Goal: Information Seeking & Learning: Find specific fact

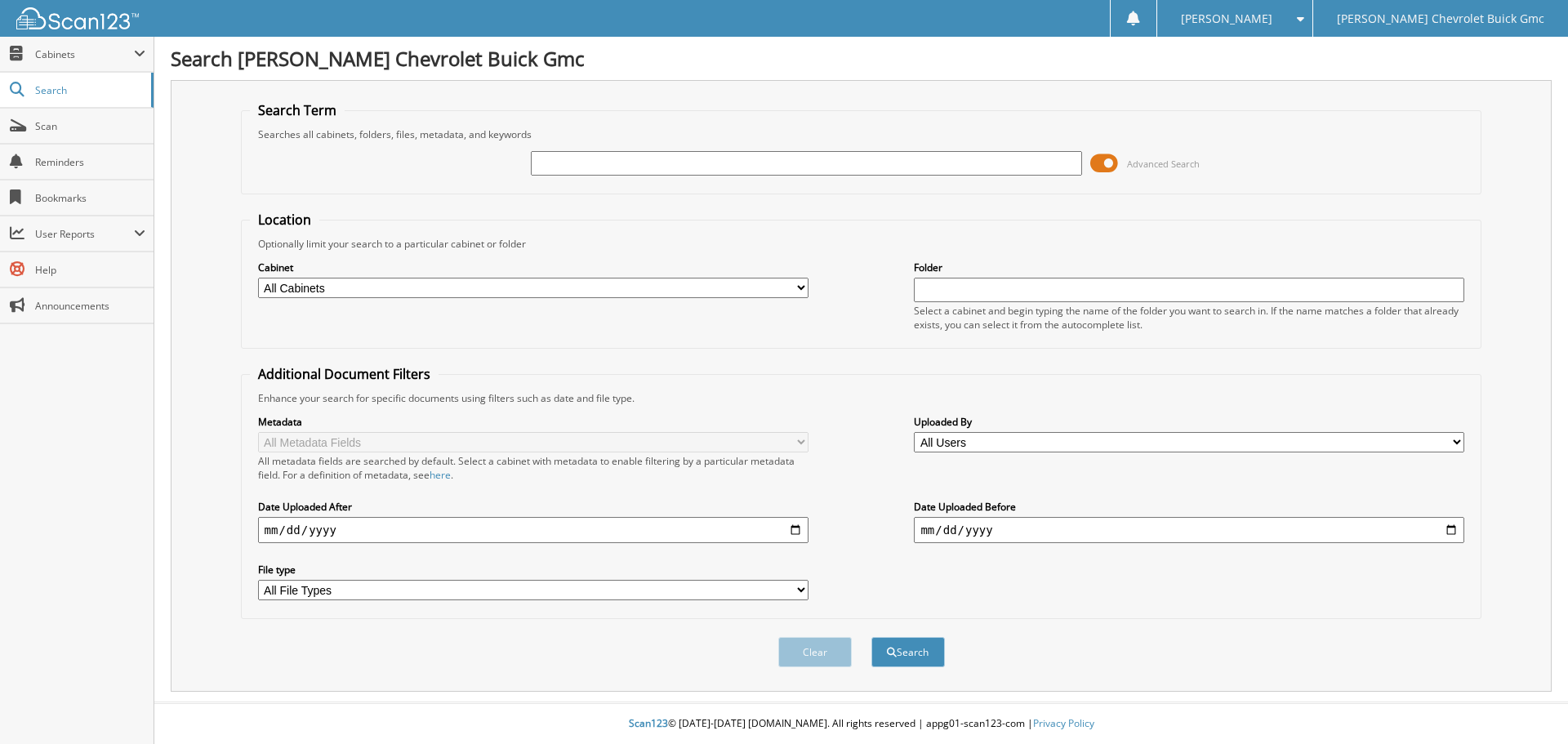
click at [549, 163] on input "text" at bounding box center [806, 163] width 550 height 25
type input "8073210"
click at [871, 638] on button "Search" at bounding box center [908, 653] width 74 height 30
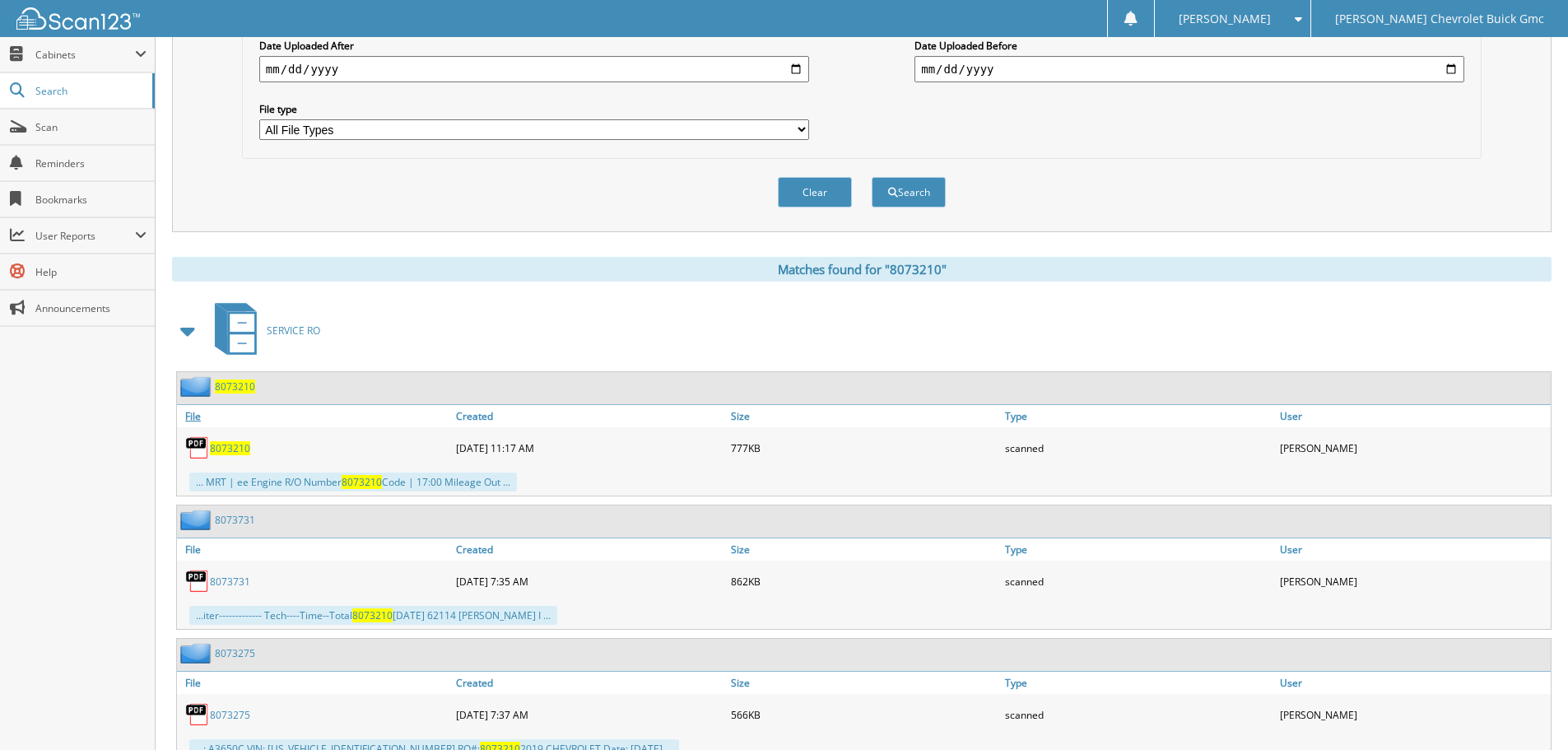
scroll to position [528, 0]
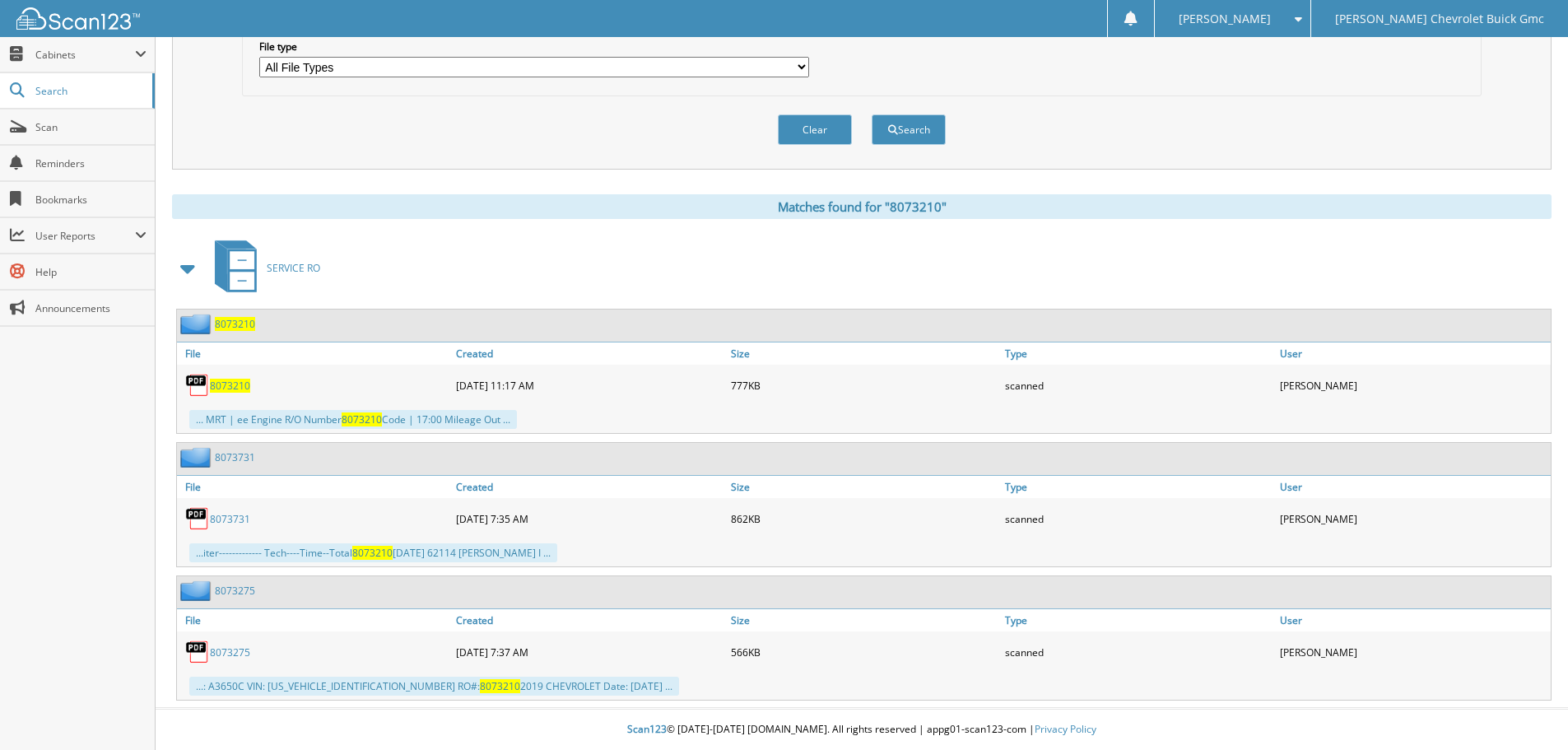
click at [229, 324] on span "8073210" at bounding box center [234, 324] width 40 height 14
